Goal: Navigation & Orientation: Go to known website

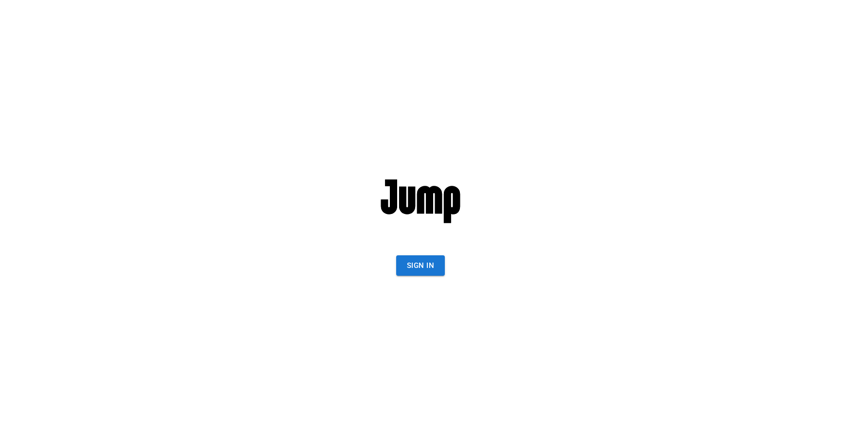
click at [414, 260] on button "Sign In" at bounding box center [420, 266] width 49 height 20
click at [456, 277] on div "Sign In" at bounding box center [420, 213] width 269 height 426
click at [429, 265] on button "Sign In" at bounding box center [420, 266] width 49 height 20
click at [424, 257] on button "Sign In" at bounding box center [420, 266] width 49 height 20
